Goal: Check status: Check status

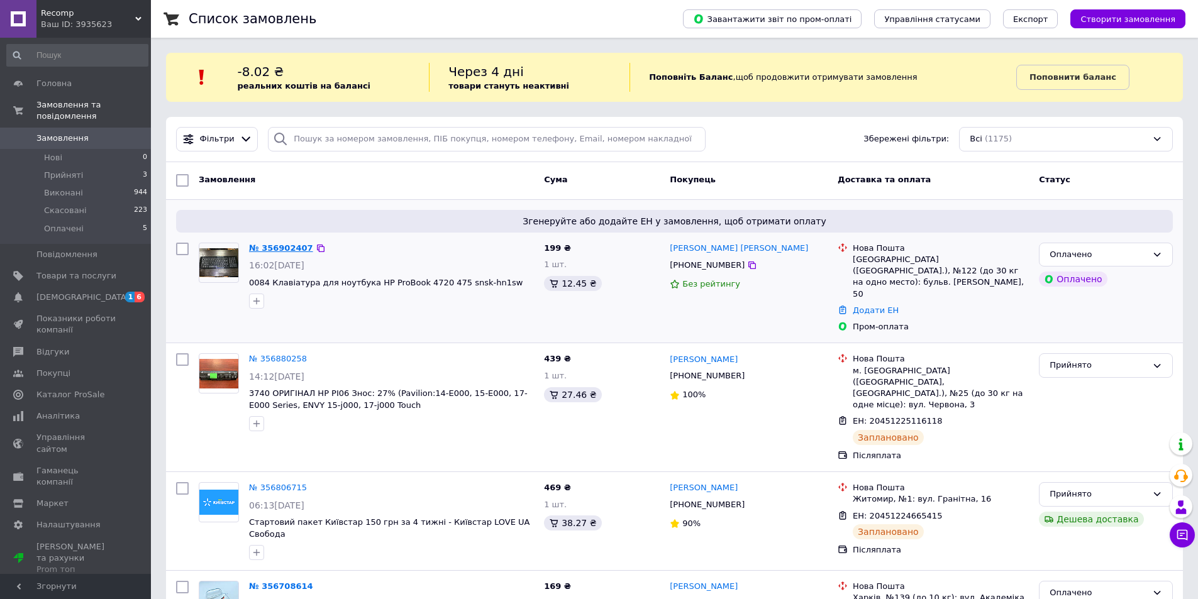
click at [266, 246] on link "№ 356902407" at bounding box center [281, 247] width 64 height 9
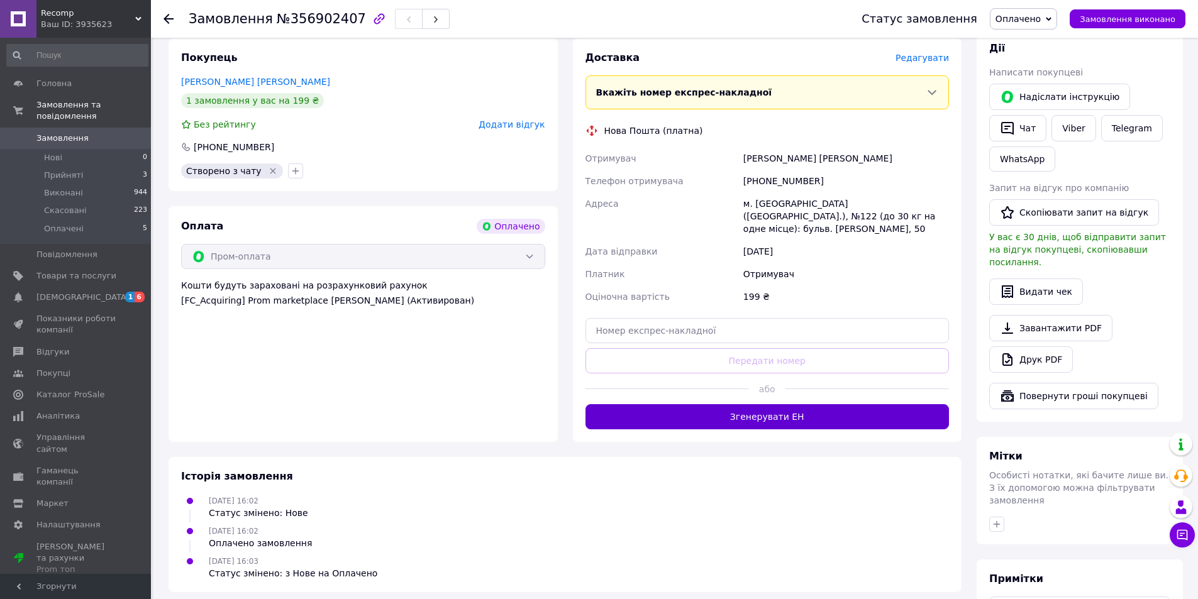
scroll to position [314, 0]
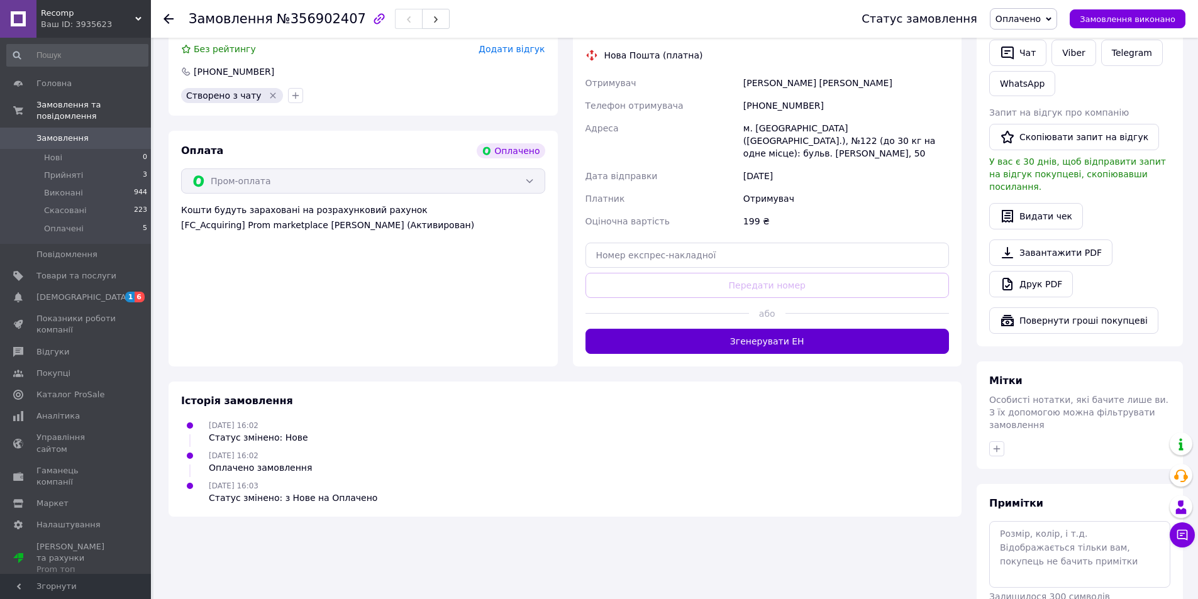
click at [881, 330] on button "Згенерувати ЕН" at bounding box center [768, 341] width 364 height 25
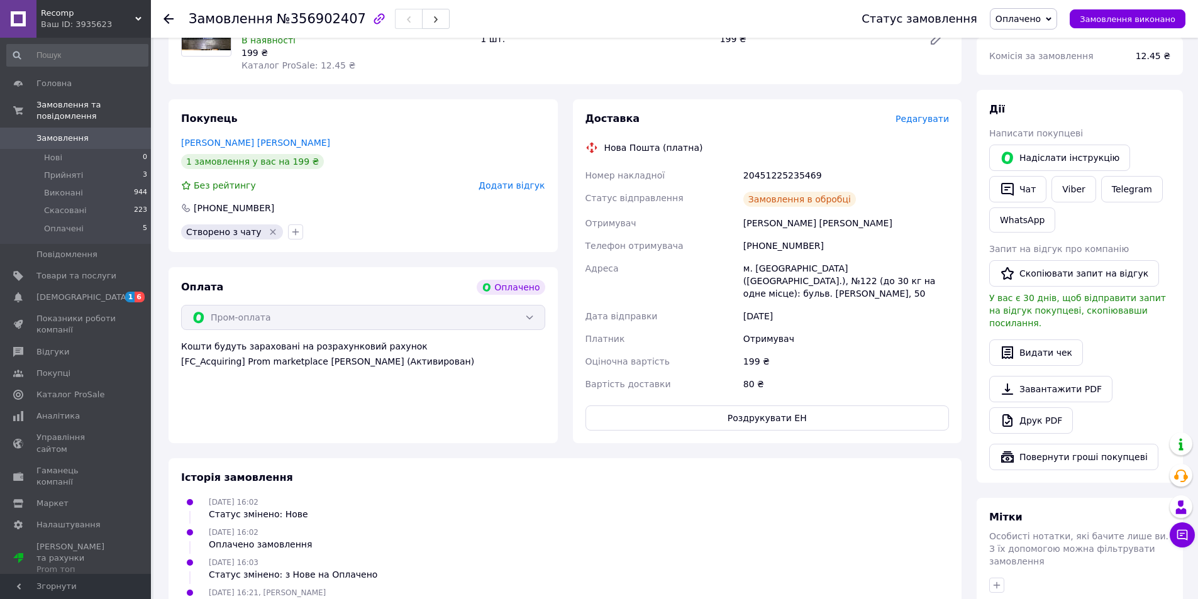
scroll to position [63, 0]
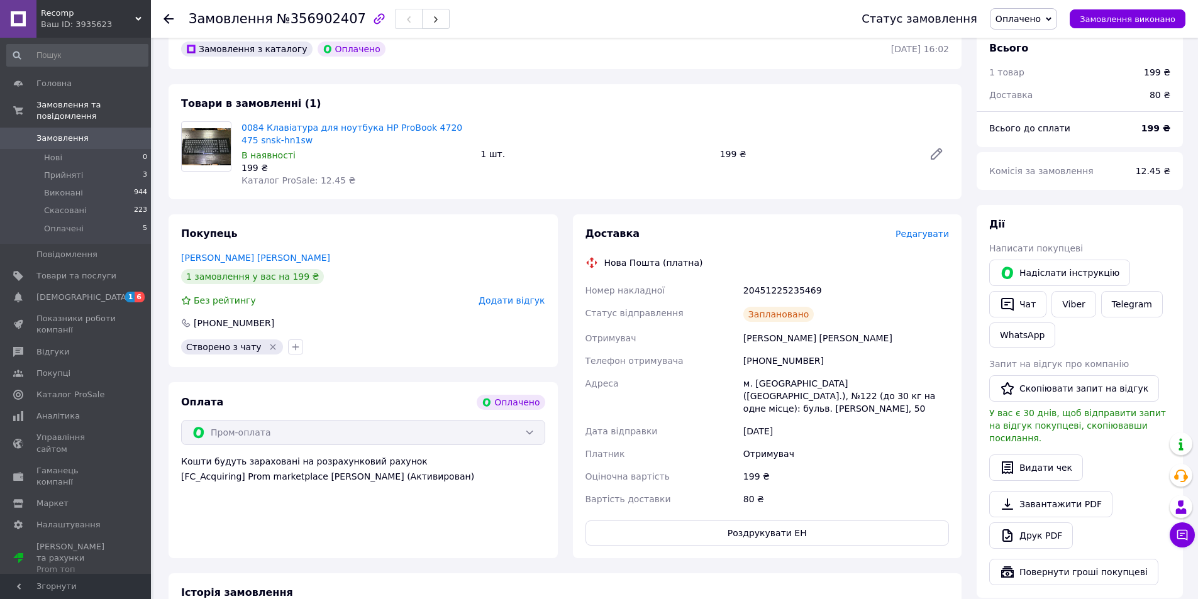
click at [78, 133] on span "Замовлення" at bounding box center [62, 138] width 52 height 11
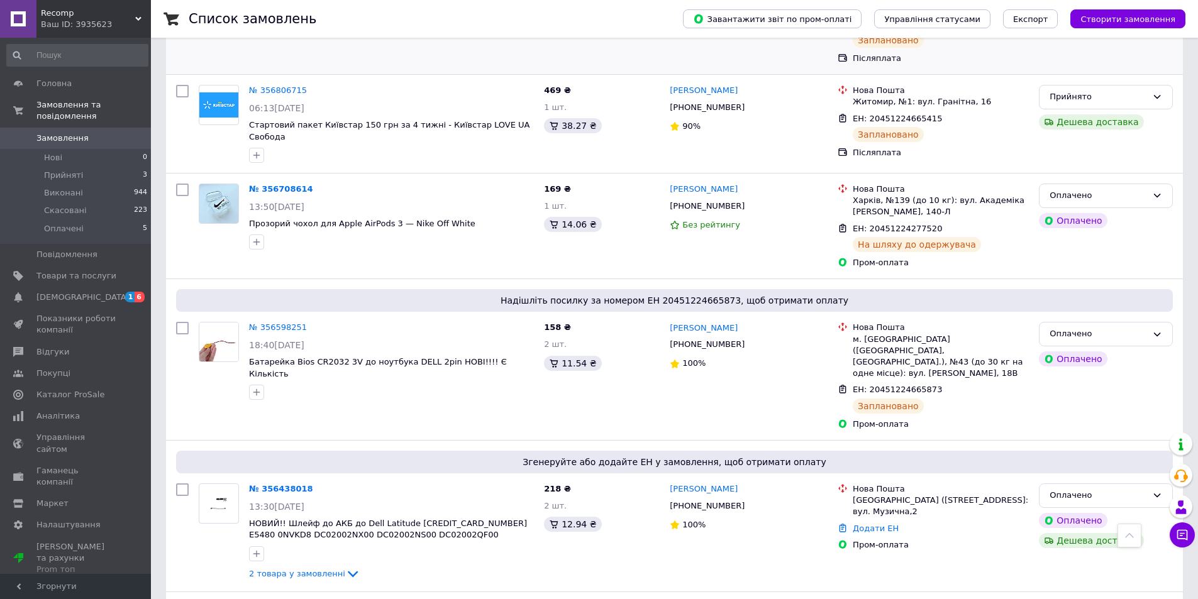
scroll to position [503, 0]
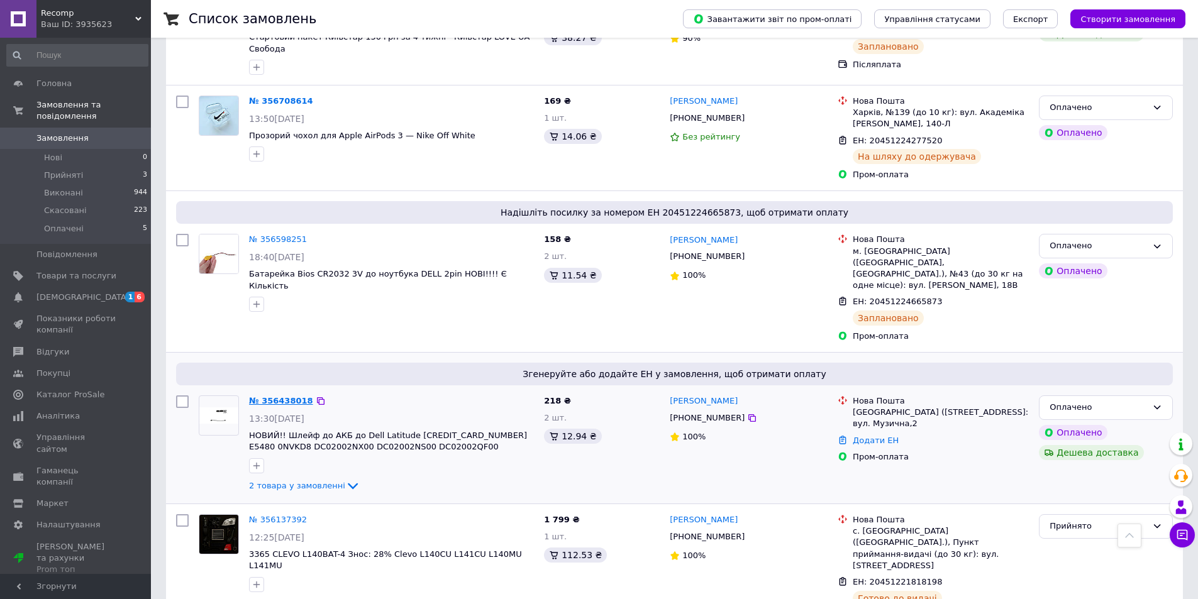
click at [284, 396] on link "№ 356438018" at bounding box center [281, 400] width 64 height 9
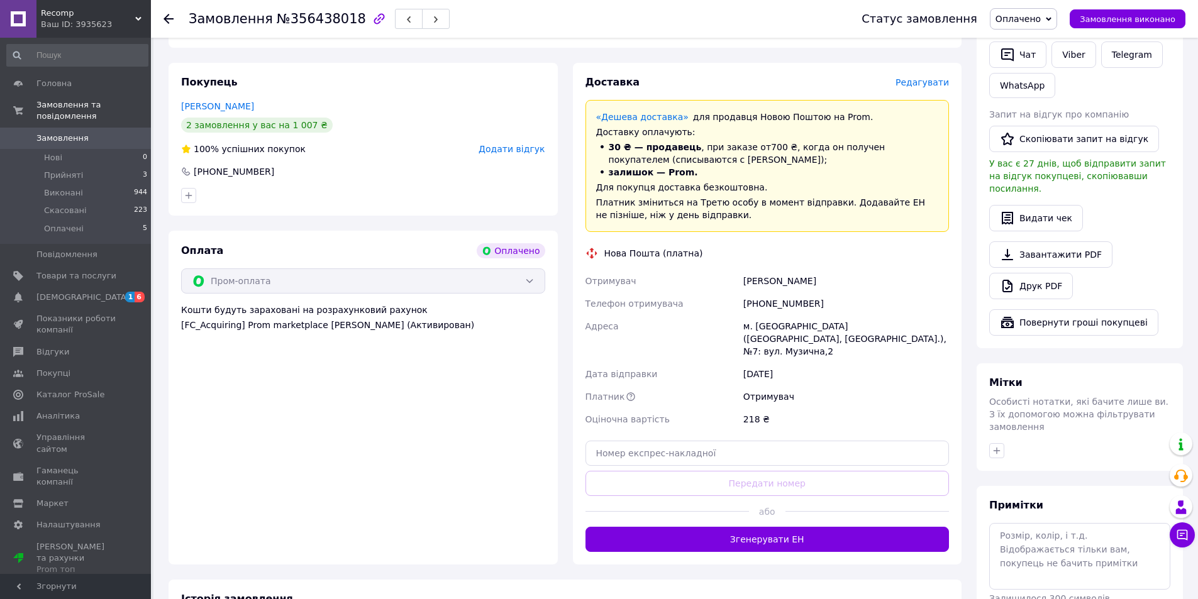
scroll to position [431, 0]
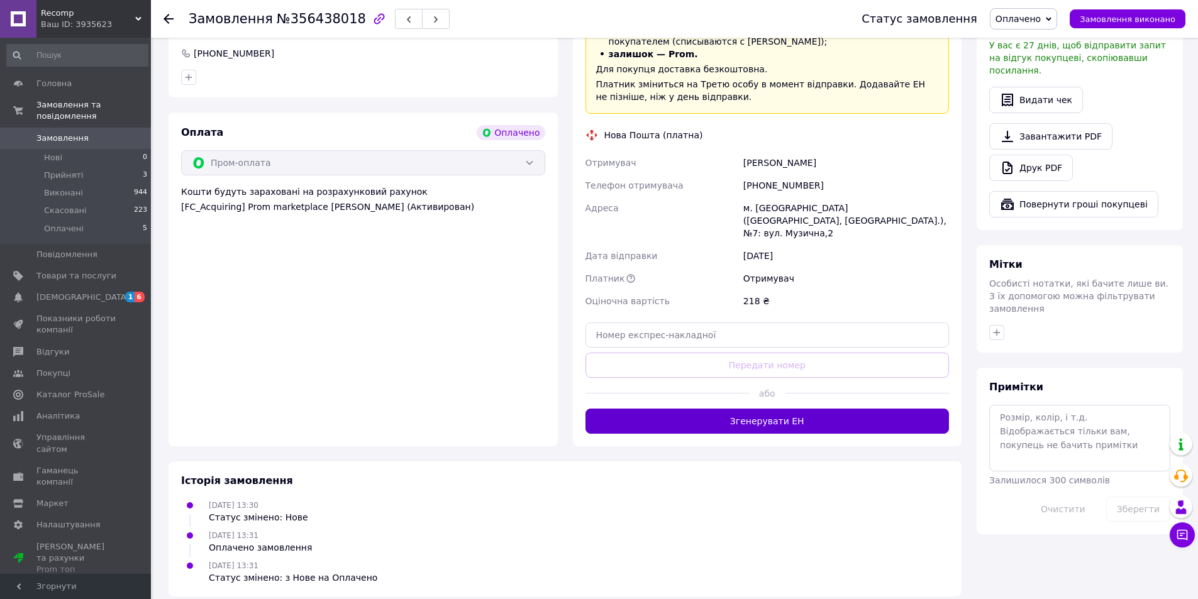
click at [687, 409] on button "Згенерувати ЕН" at bounding box center [768, 421] width 364 height 25
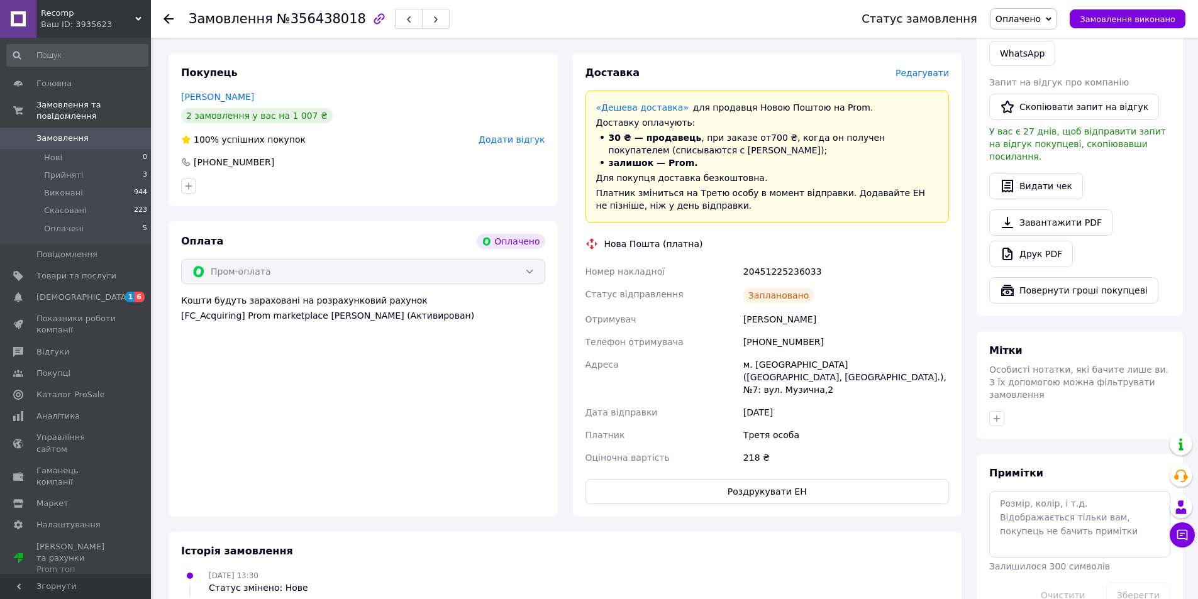
scroll to position [242, 0]
